Goal: Information Seeking & Learning: Learn about a topic

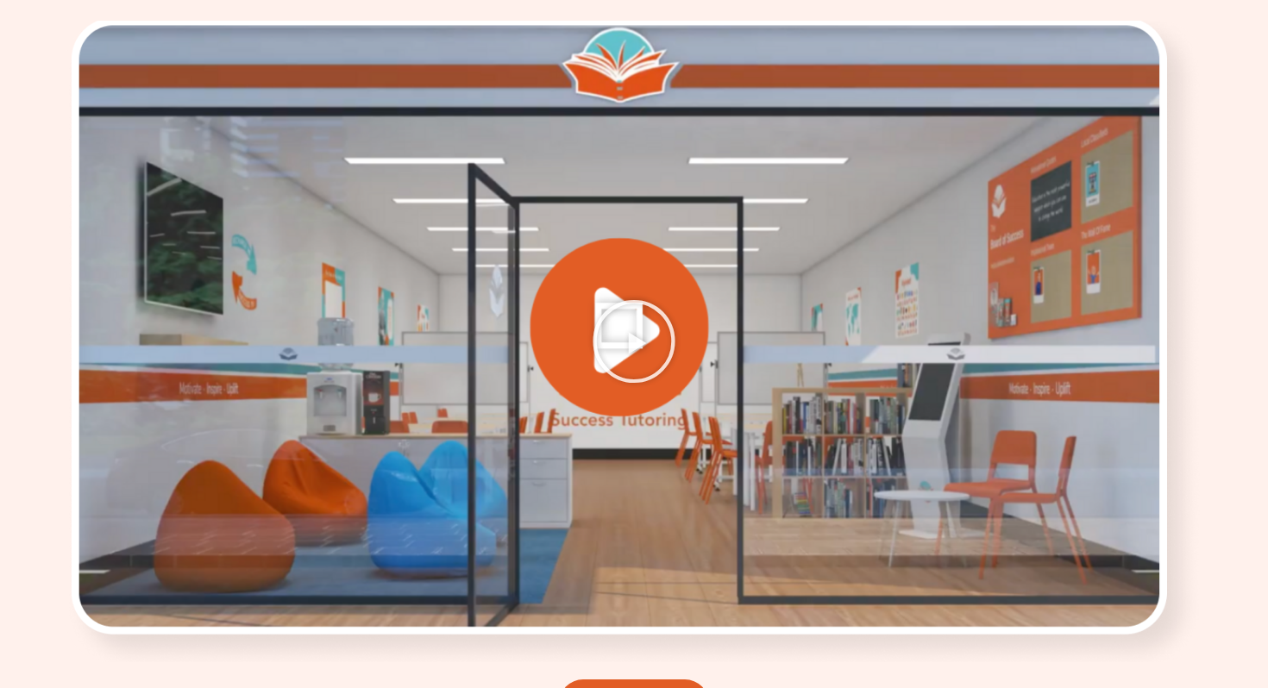
scroll to position [2477, 0]
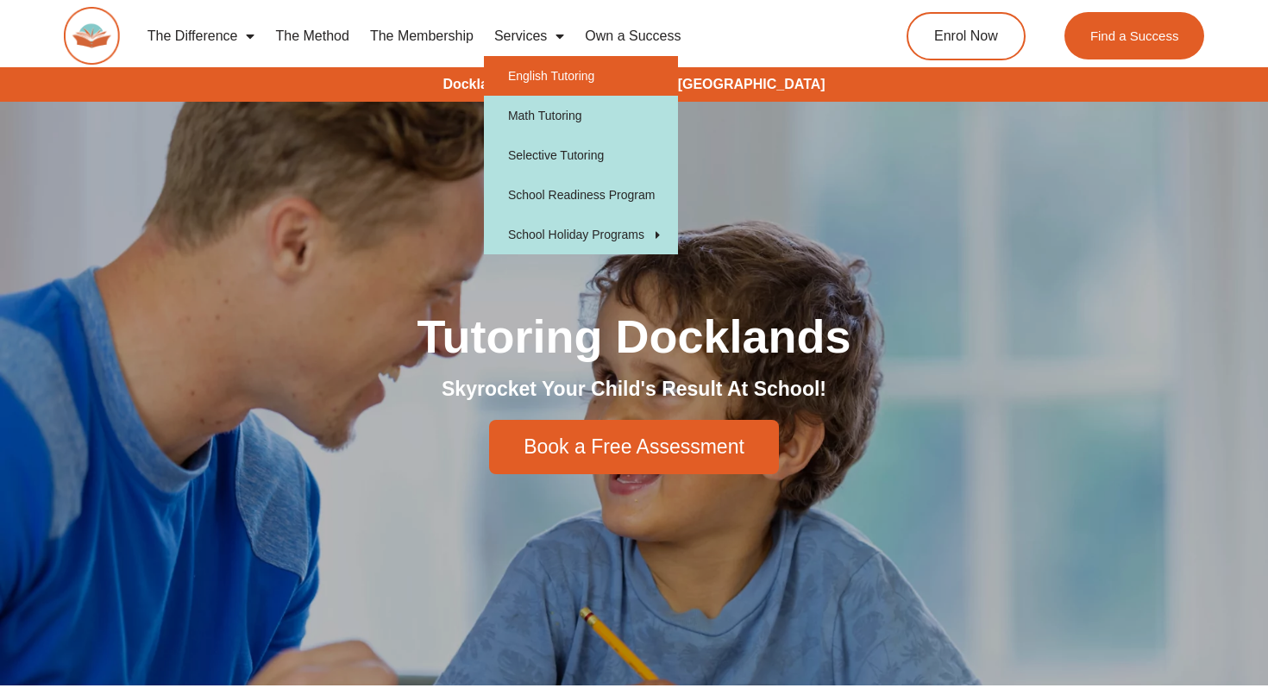
click at [532, 79] on link "English Tutoring" at bounding box center [581, 76] width 194 height 40
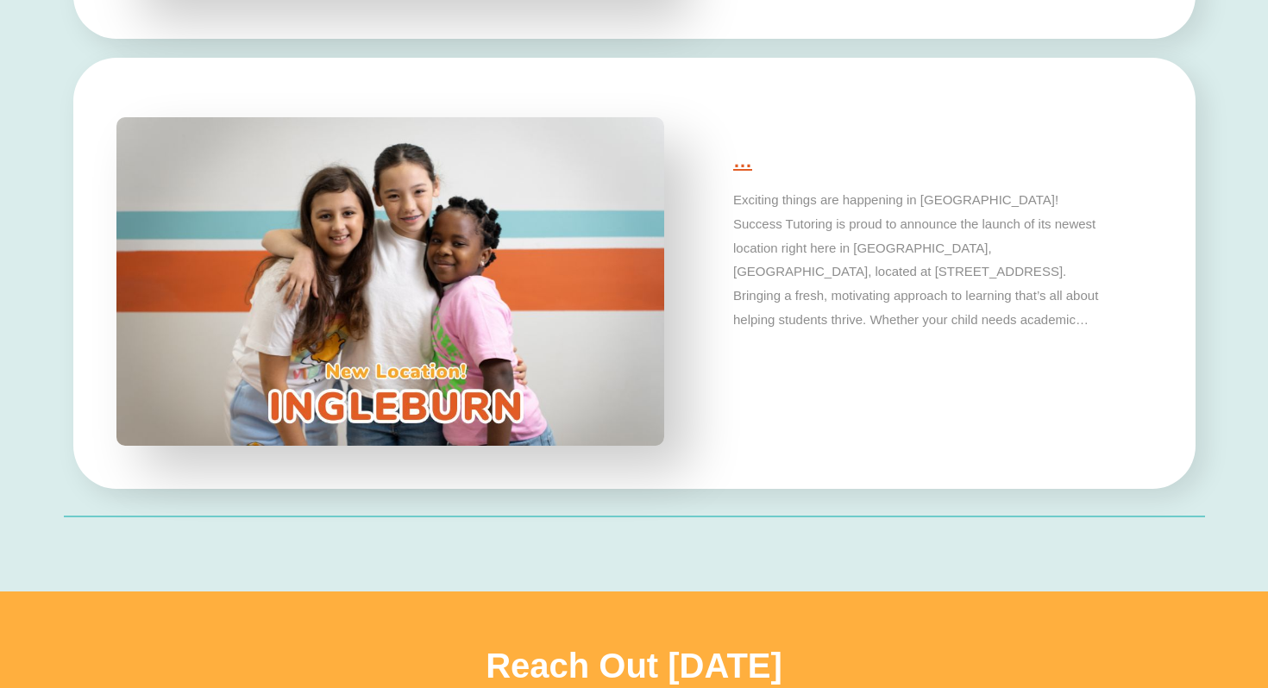
scroll to position [5516, 0]
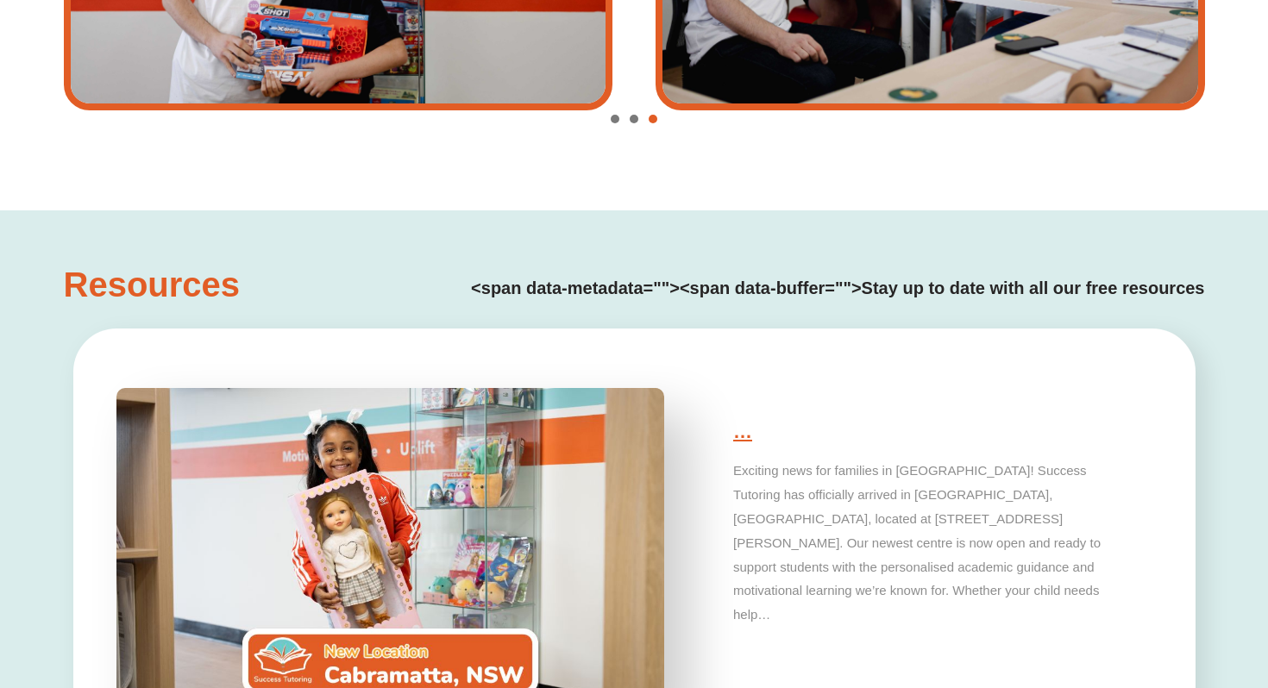
type input "*"
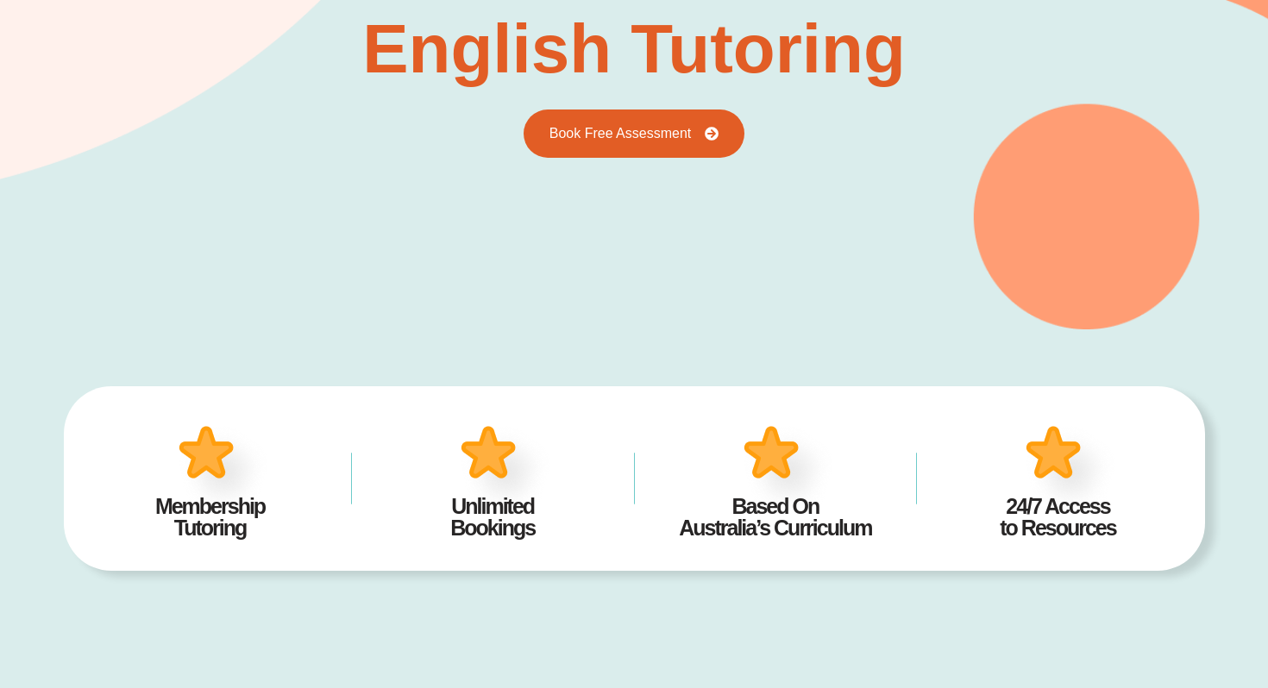
scroll to position [0, 0]
